Goal: Task Accomplishment & Management: Use online tool/utility

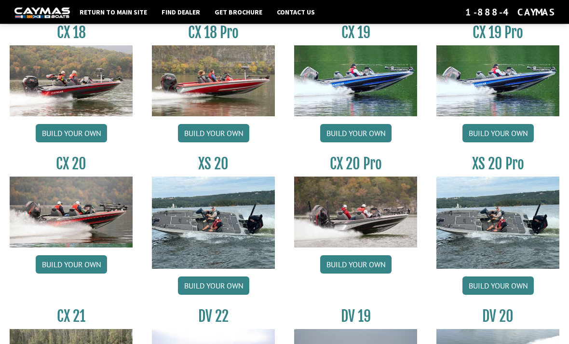
scroll to position [804, 0]
click at [364, 140] on link "Build your own" at bounding box center [355, 133] width 71 height 18
click at [362, 142] on link "Build your own" at bounding box center [355, 133] width 71 height 18
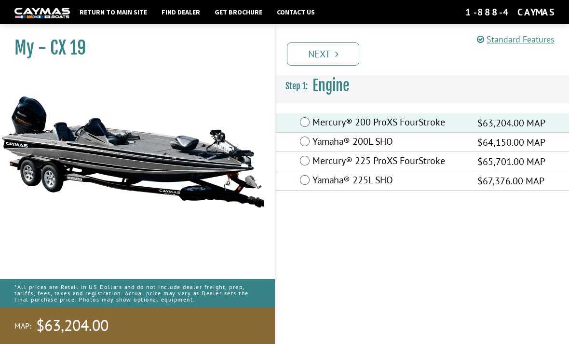
click at [328, 55] on link "Next" at bounding box center [323, 53] width 72 height 23
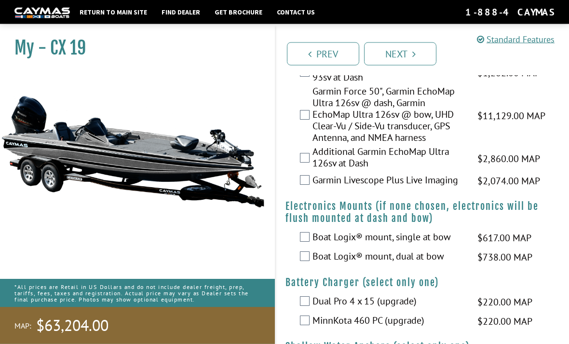
scroll to position [709, 0]
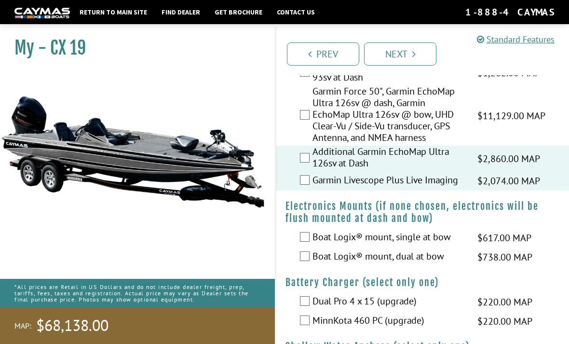
click at [324, 59] on link "Prev" at bounding box center [323, 53] width 72 height 23
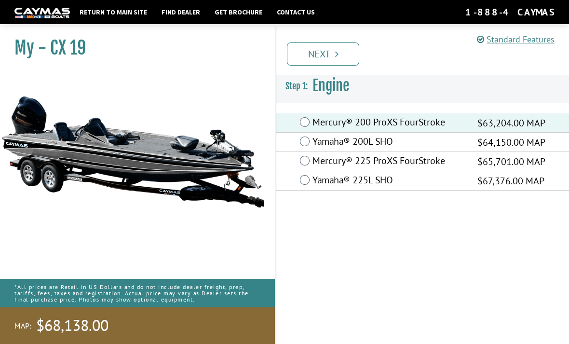
click at [318, 52] on link "Next" at bounding box center [323, 53] width 72 height 23
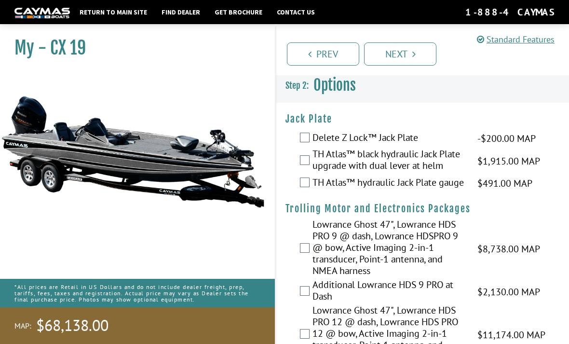
click at [335, 43] on link "Prev" at bounding box center [323, 53] width 72 height 23
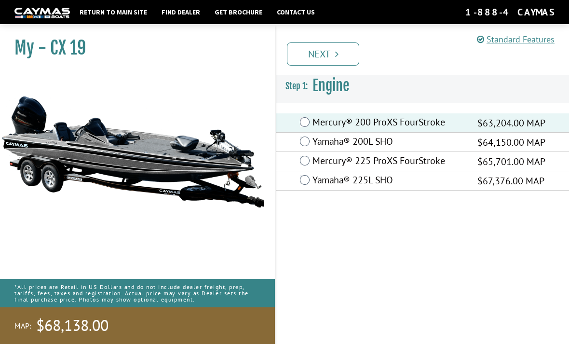
click at [106, 13] on link "Return to main site" at bounding box center [113, 12] width 77 height 13
